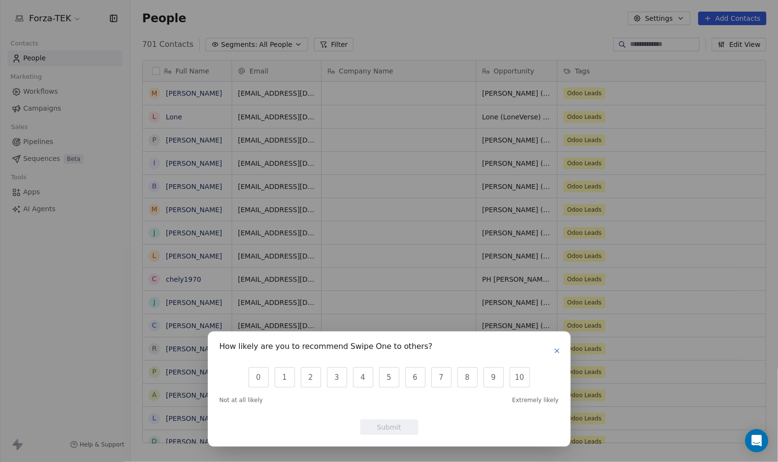
scroll to position [399, 640]
click at [555, 353] on icon "button" at bounding box center [557, 351] width 4 height 4
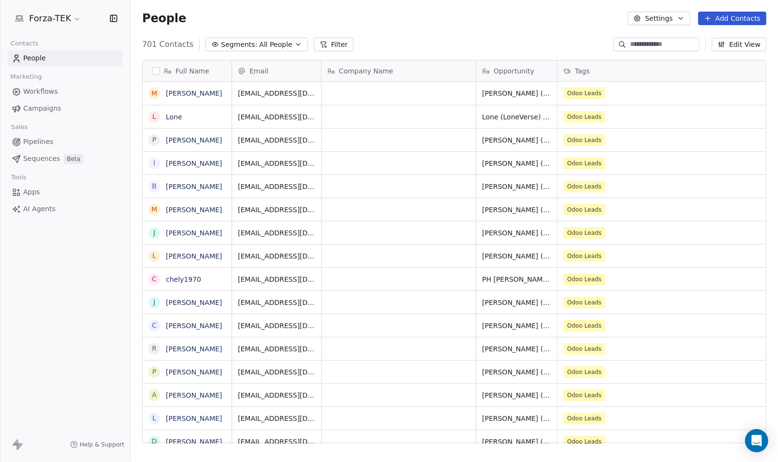
click at [47, 89] on span "Workflows" at bounding box center [40, 92] width 35 height 10
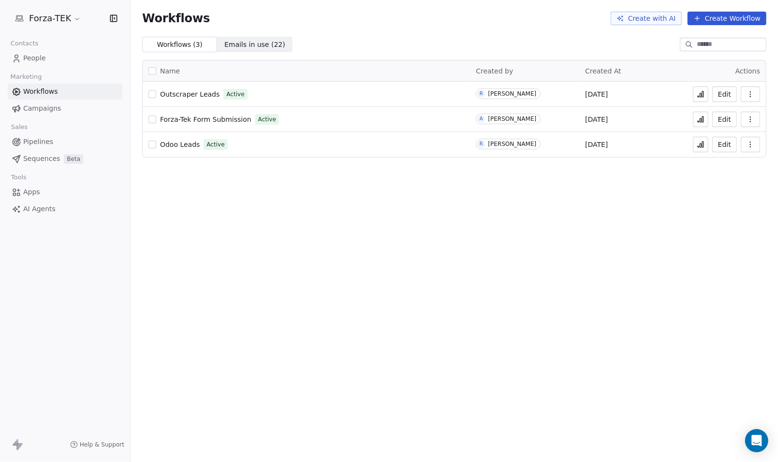
click at [720, 146] on button "Edit" at bounding box center [724, 144] width 25 height 15
click at [701, 147] on icon at bounding box center [700, 146] width 1 height 4
click at [728, 143] on button "Edit" at bounding box center [724, 144] width 25 height 15
